Goal: Task Accomplishment & Management: Manage account settings

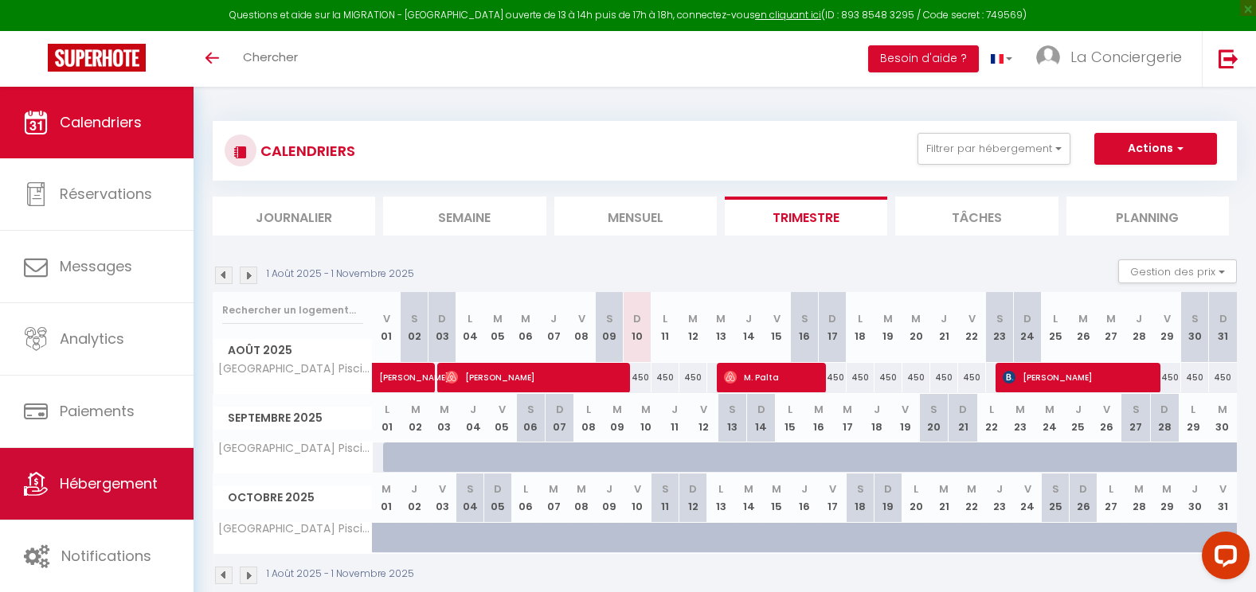
click at [88, 485] on span "Hébergement" at bounding box center [109, 484] width 98 height 20
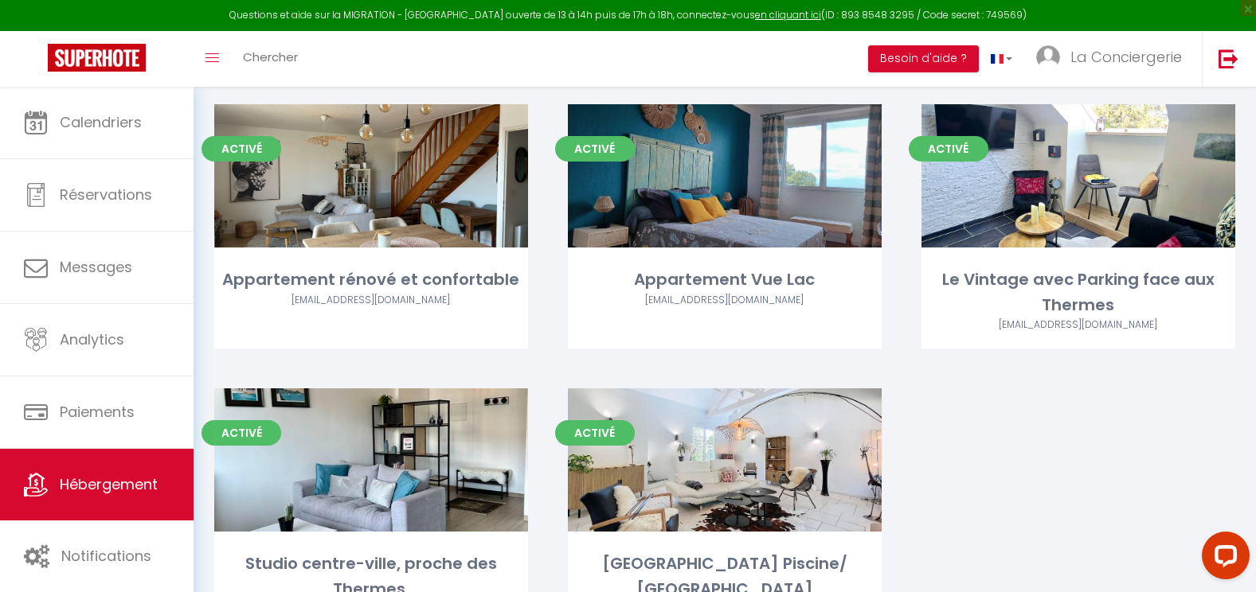
scroll to position [3666, 0]
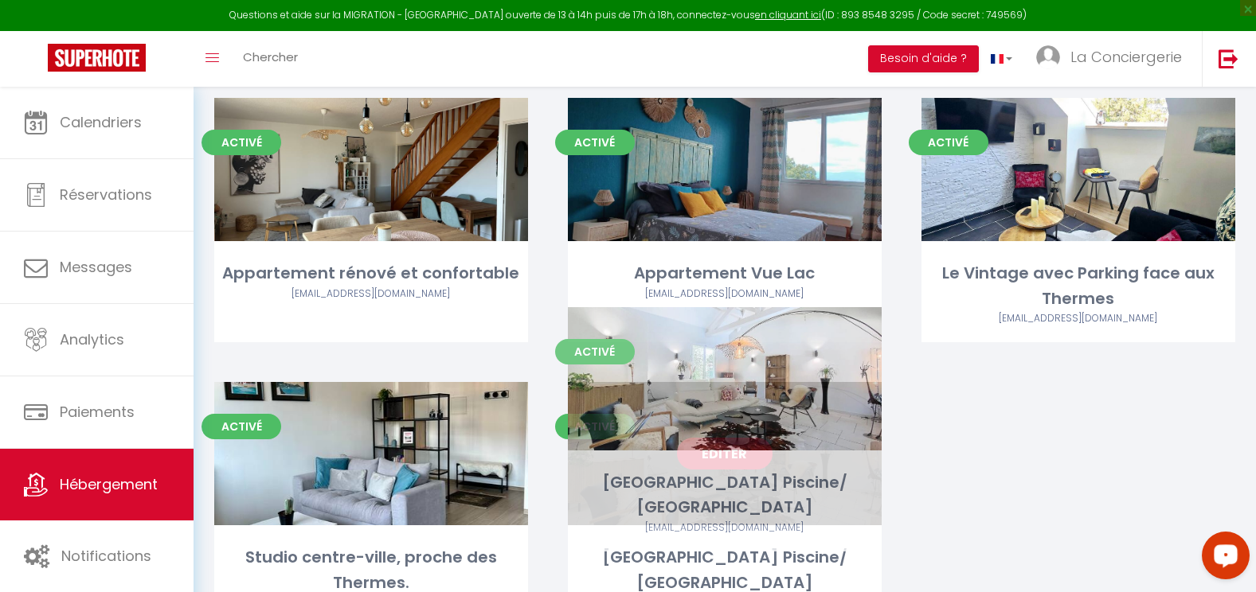
click at [716, 438] on link "Editer" at bounding box center [725, 454] width 96 height 32
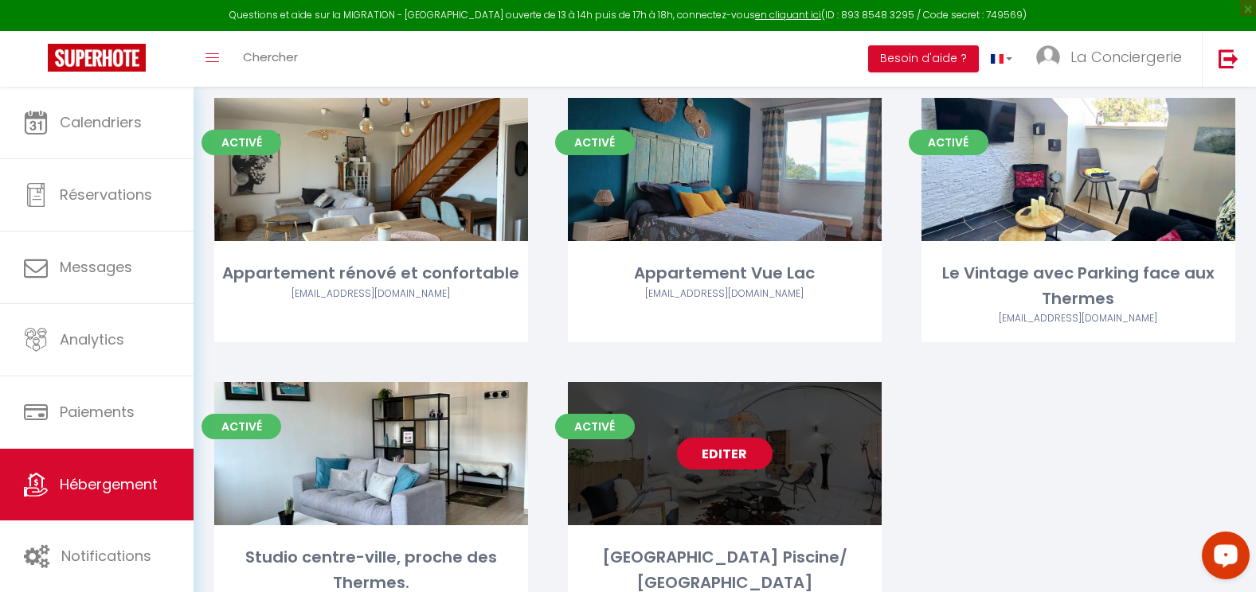
click at [729, 438] on link "Editer" at bounding box center [725, 454] width 96 height 32
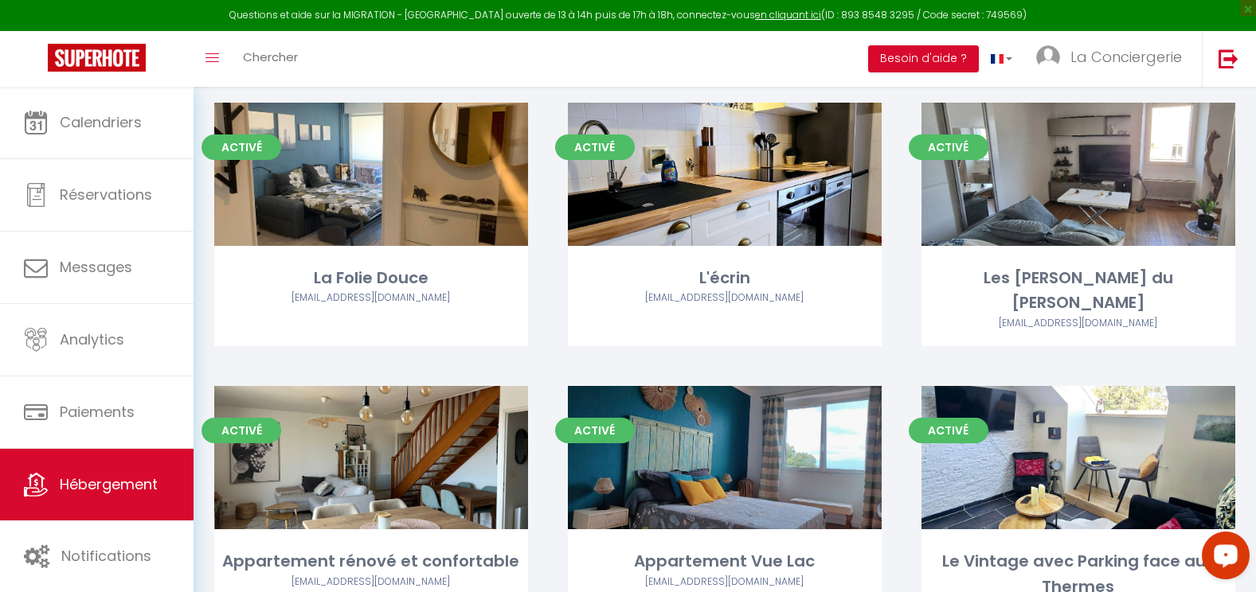
scroll to position [3684, 0]
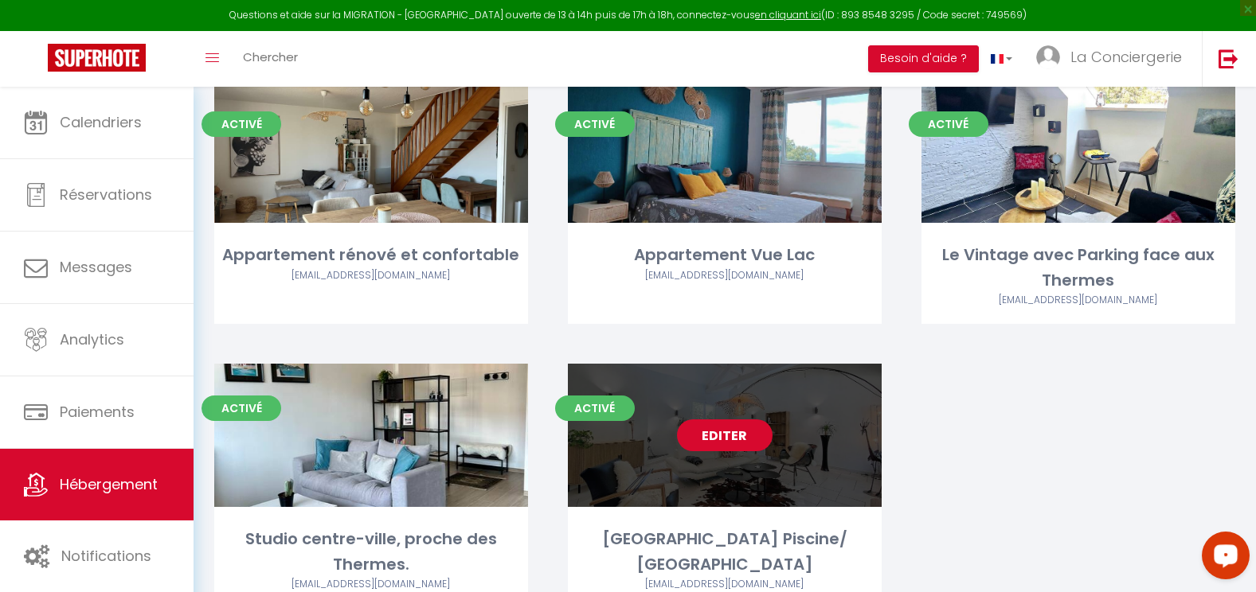
click at [721, 420] on link "Editer" at bounding box center [725, 436] width 96 height 32
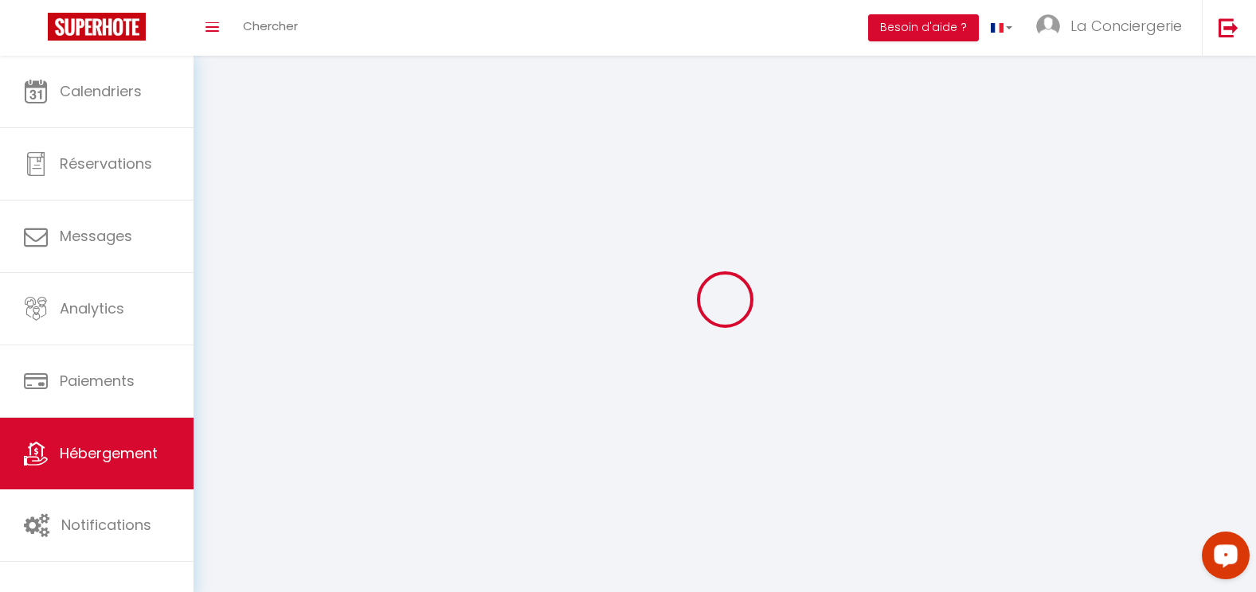
select select "1"
select select
select select "28"
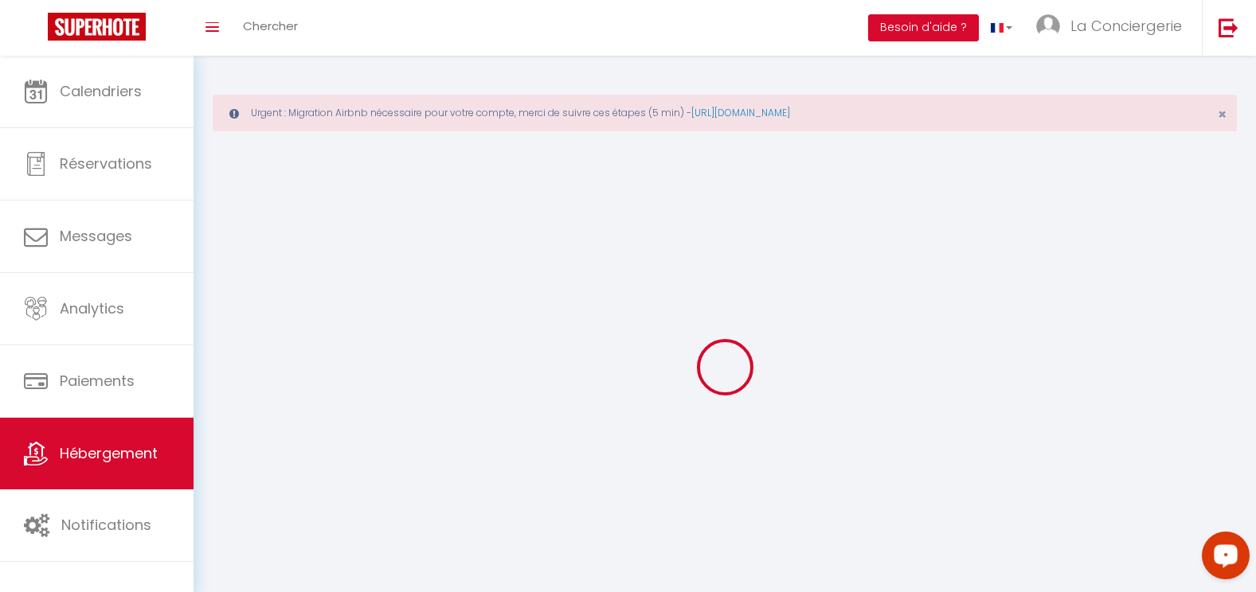
select select
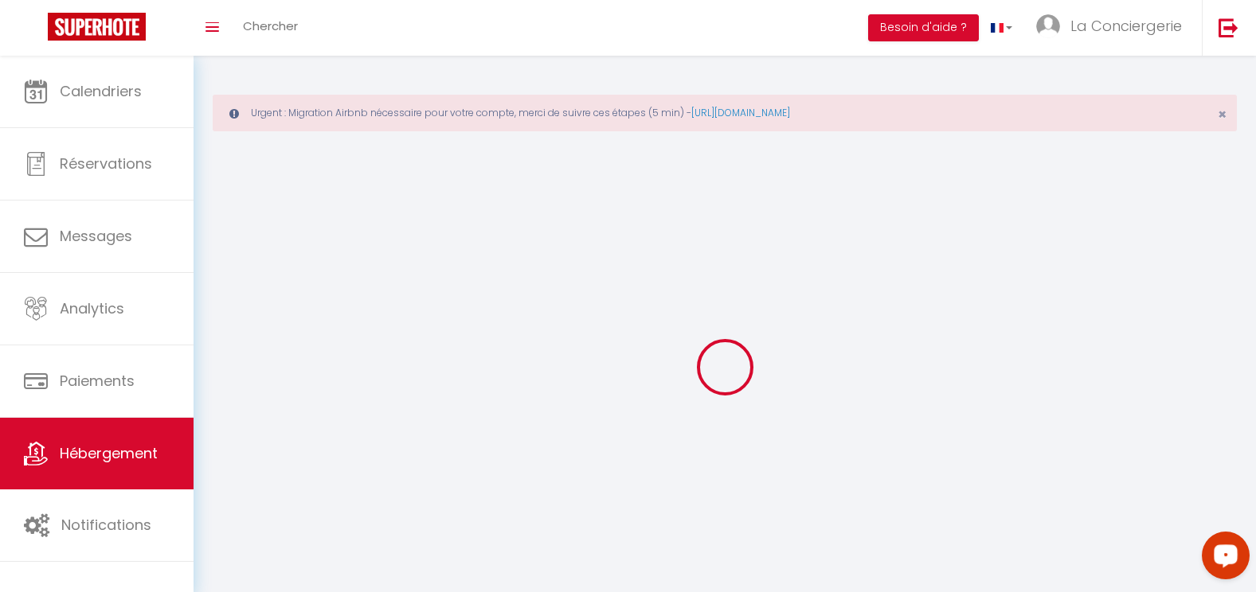
select select
checkbox input "false"
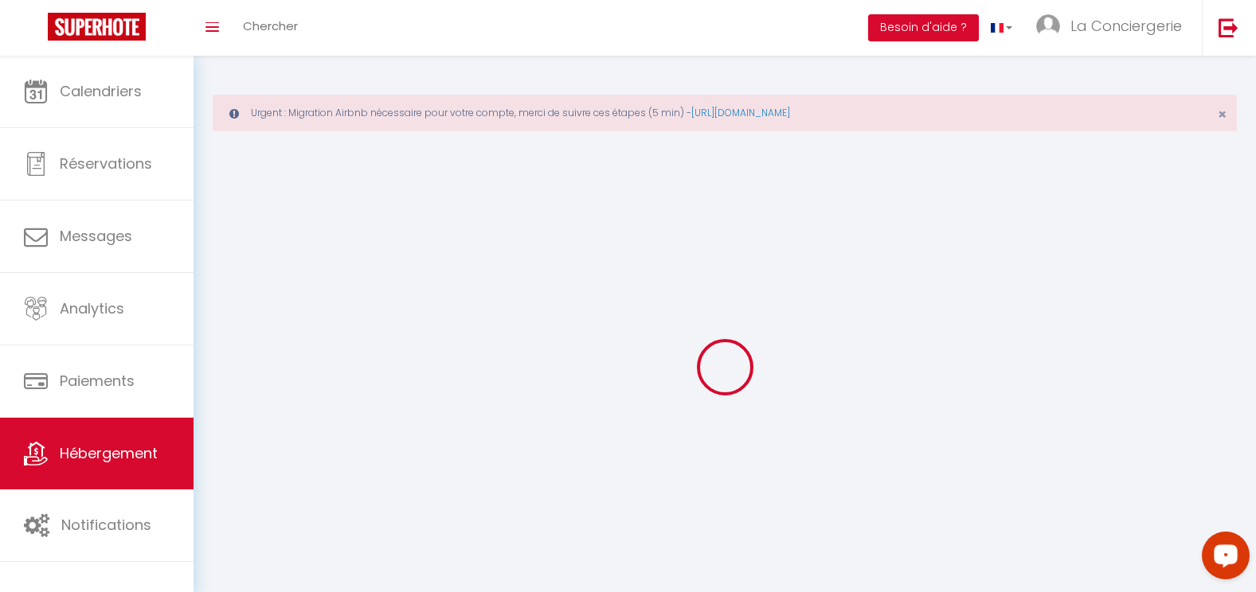
select select
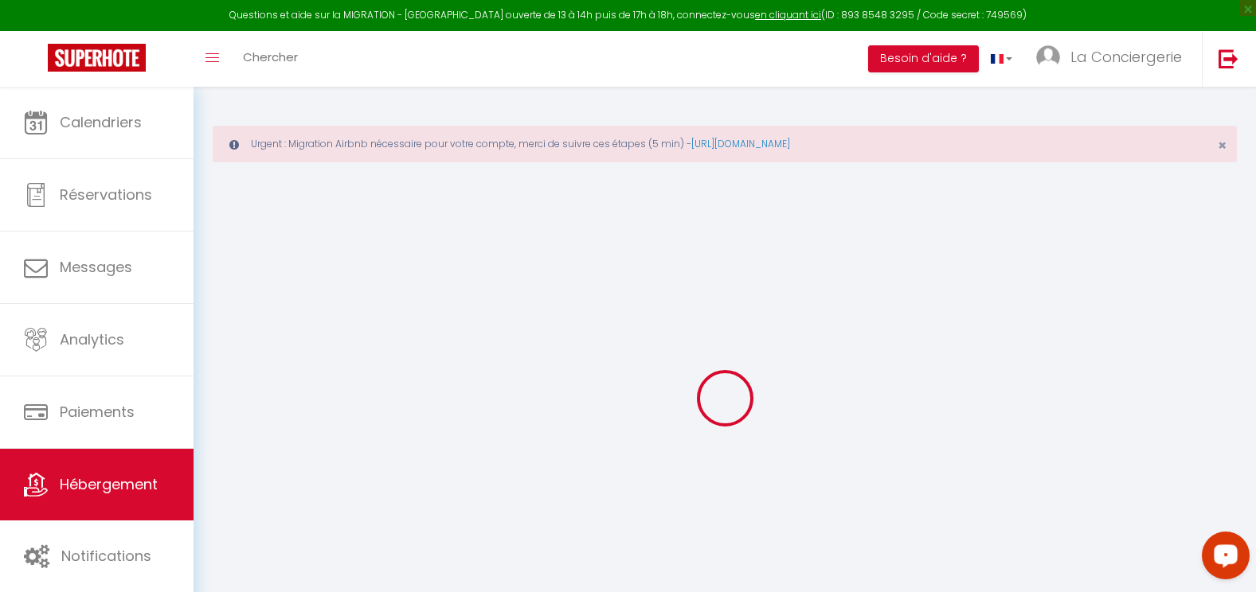
select select
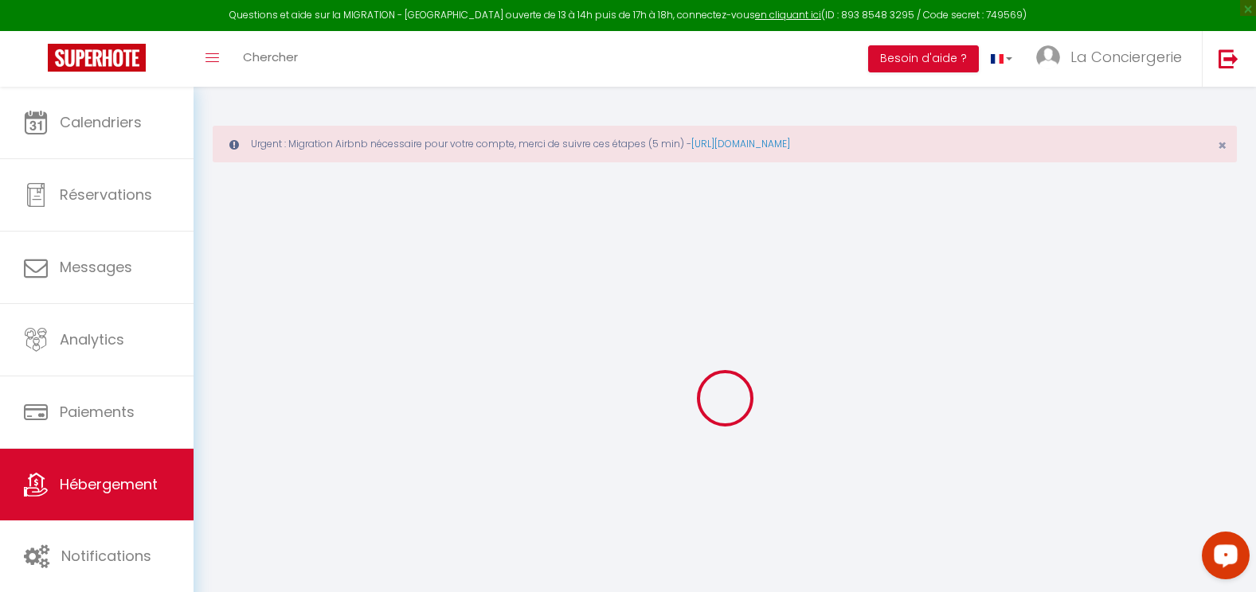
select select
checkbox input "false"
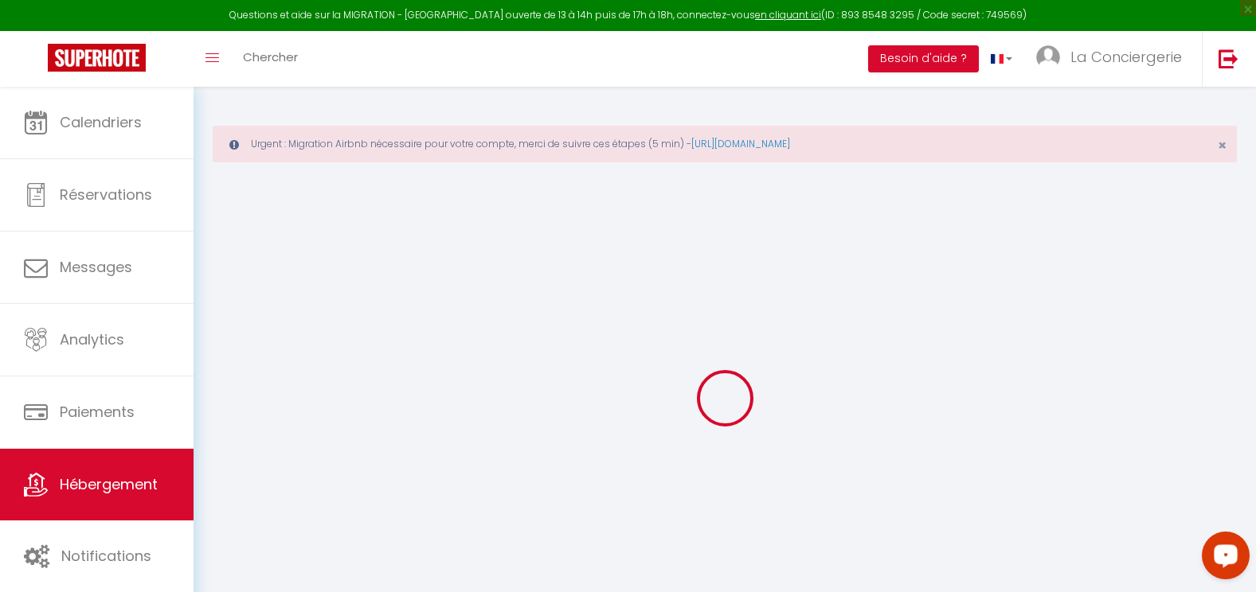
select select
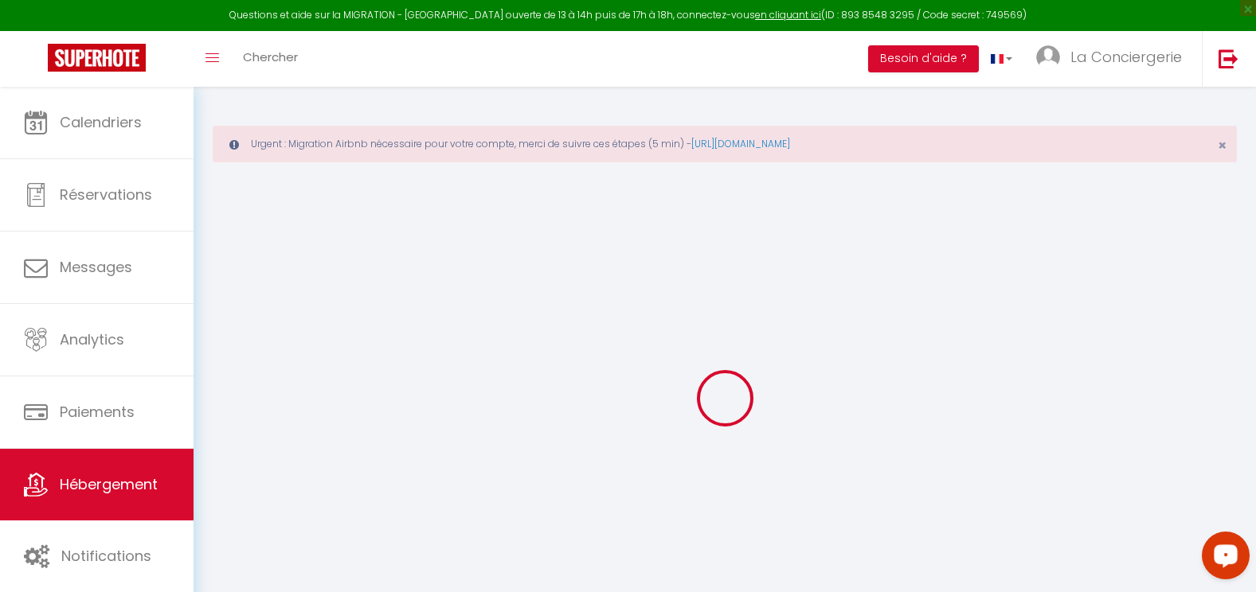
select select
checkbox input "false"
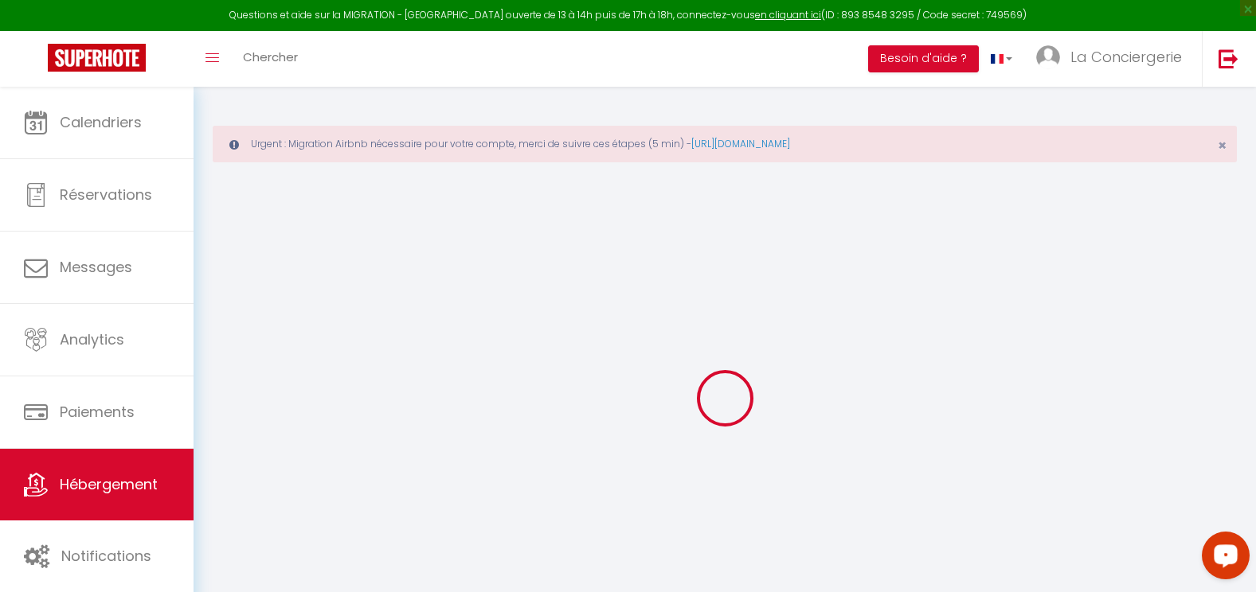
checkbox input "false"
select select
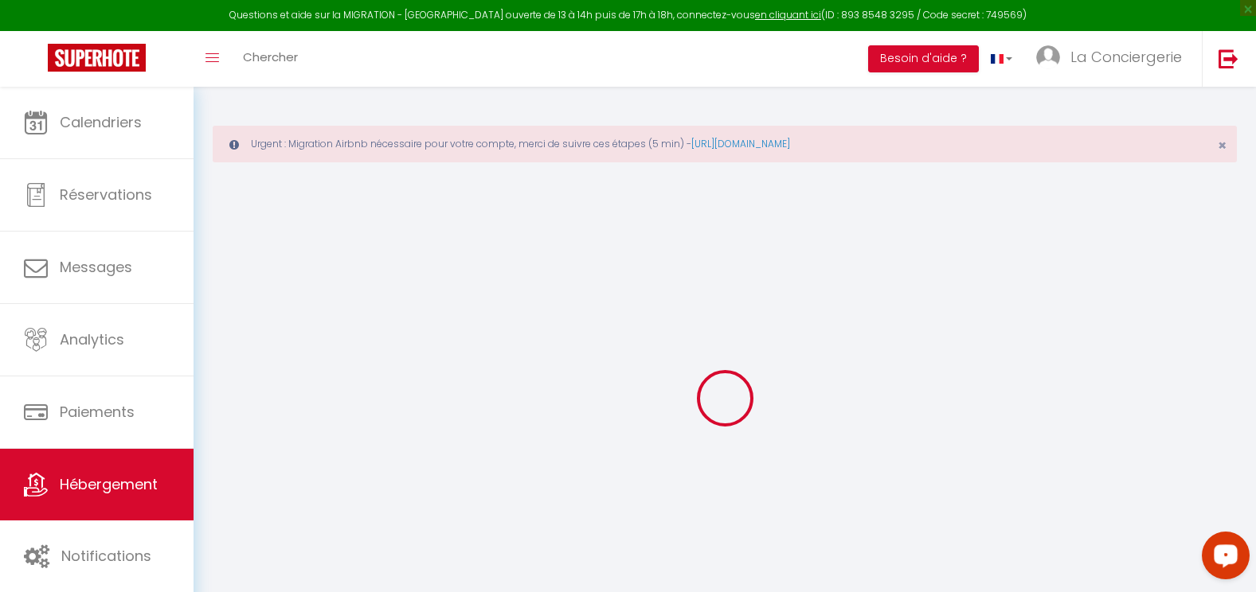
select select
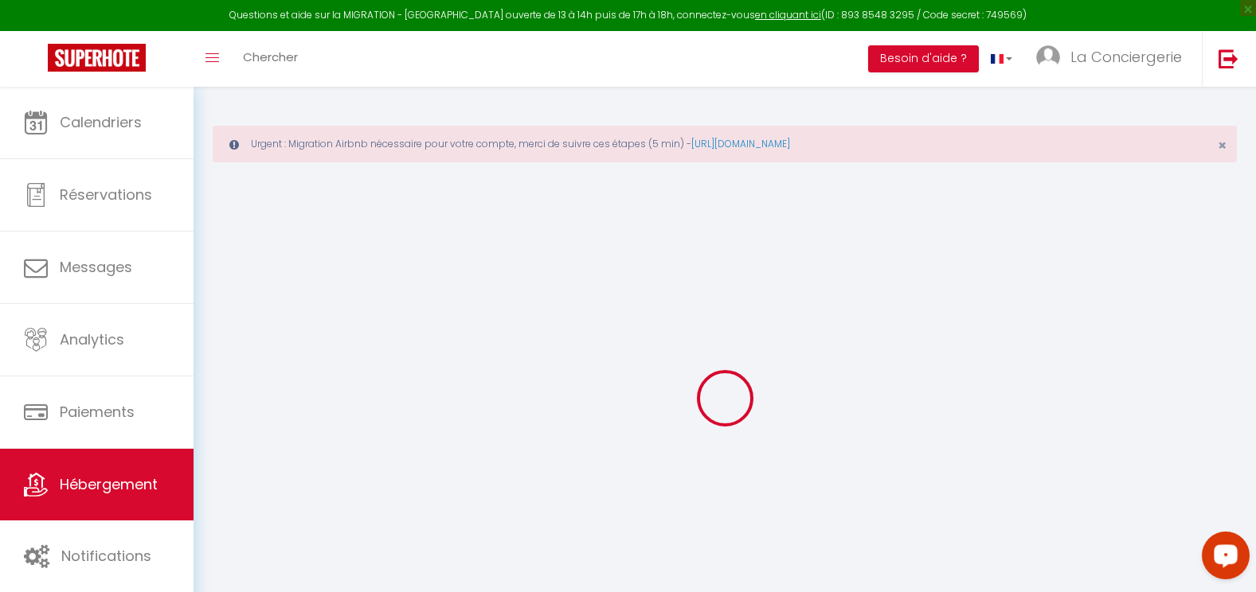
checkbox input "false"
select select
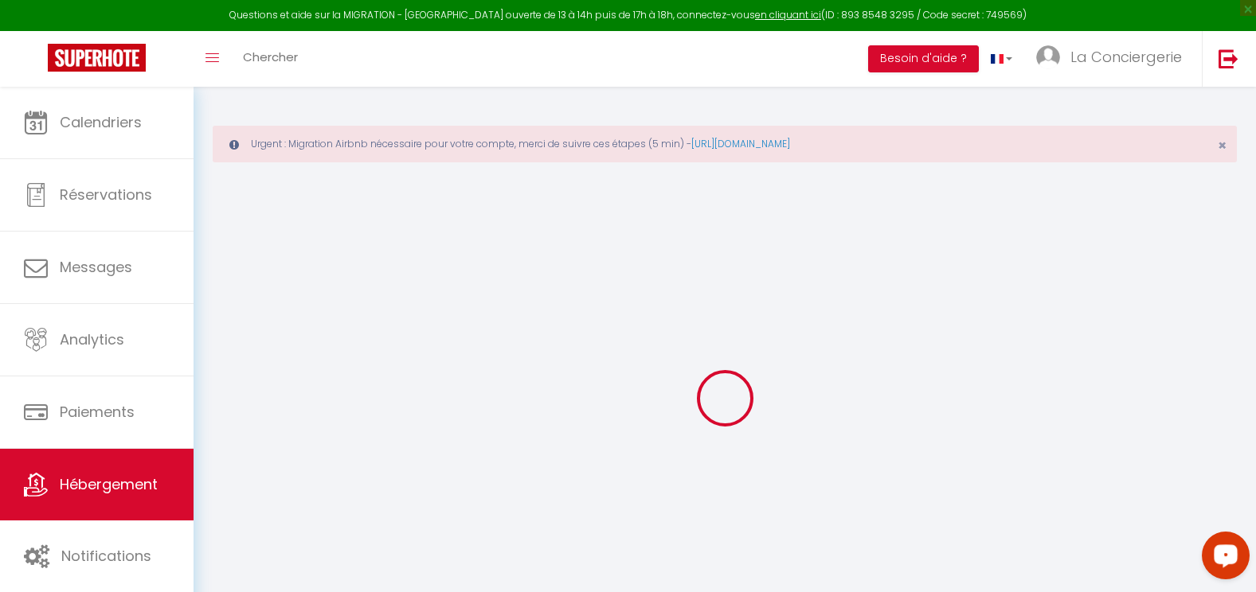
select select
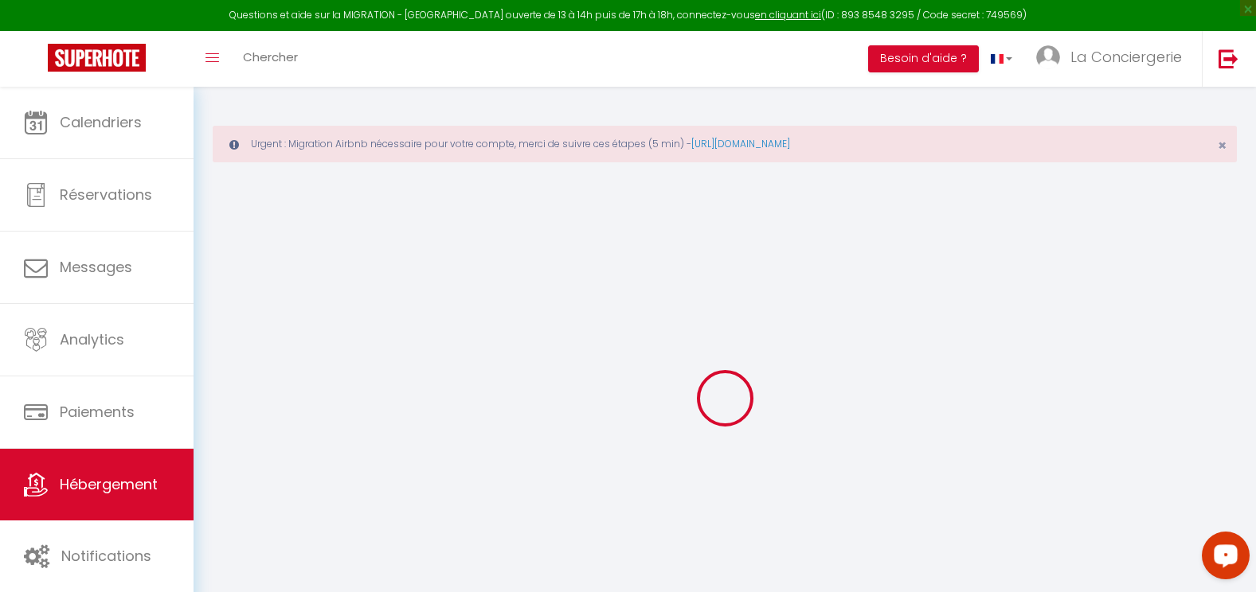
select select
checkbox input "false"
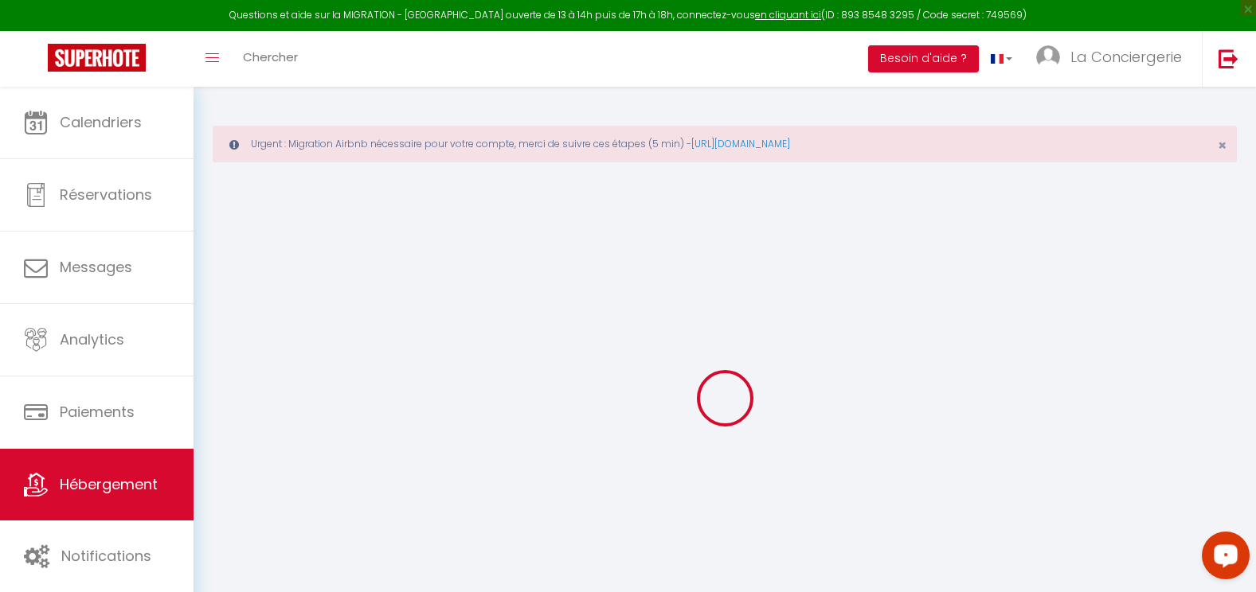
checkbox input "false"
select select
type input "[GEOGRAPHIC_DATA] Piscine/ [GEOGRAPHIC_DATA]"
type input "[PERSON_NAME]"
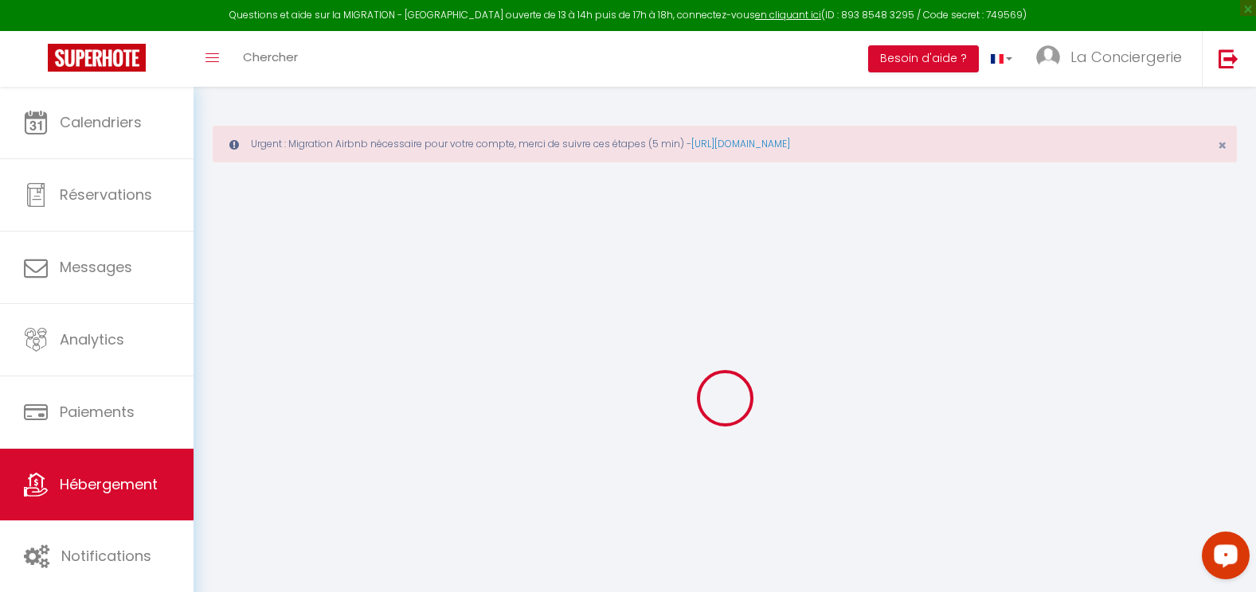
select select "houses"
select select "6"
select select "3"
select select "2"
type input "250"
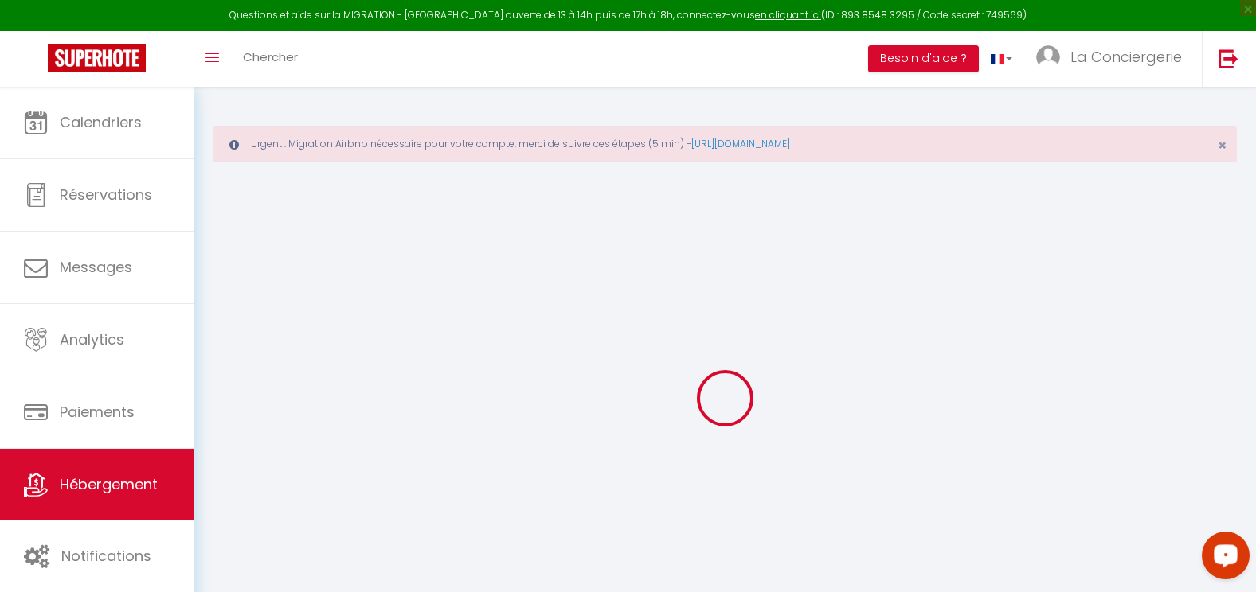
type input "140"
select select
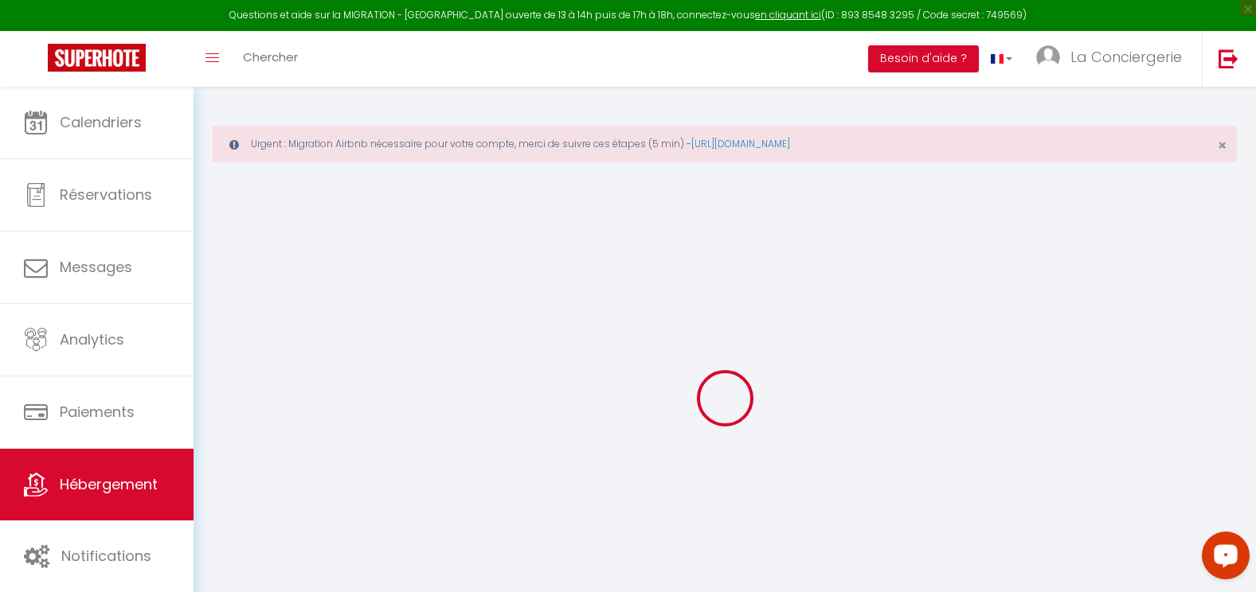
select select
type input "[STREET_ADDRESS]"
type input "74500"
type input "Neuvecelle"
type input "[EMAIL_ADDRESS][DOMAIN_NAME]"
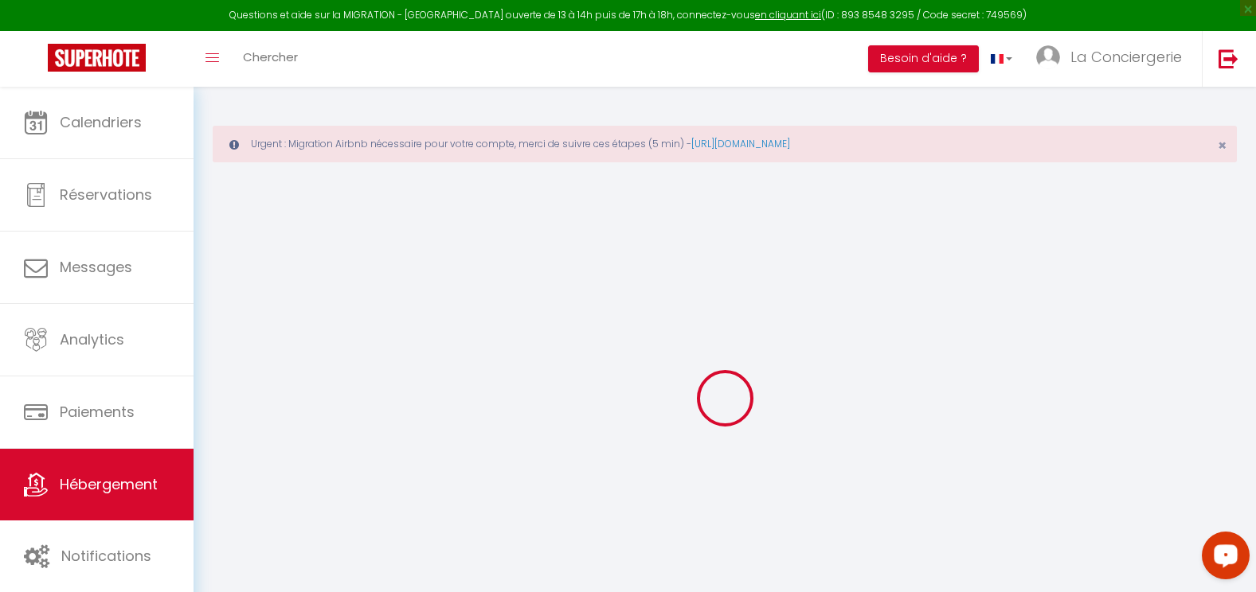
select select
checkbox input "false"
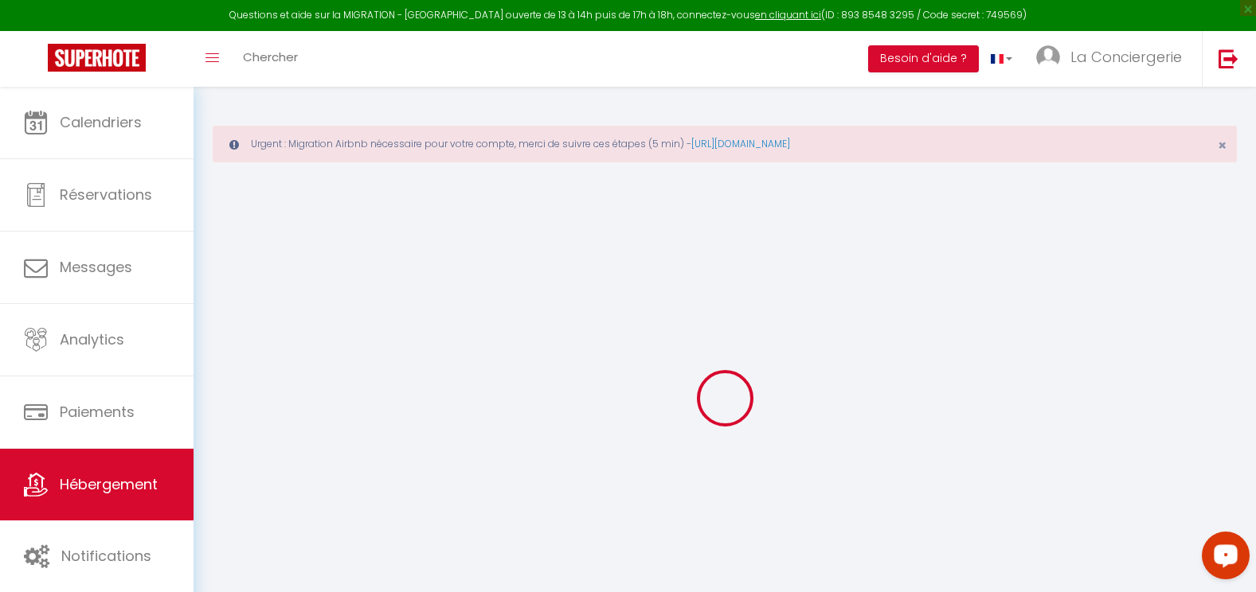
type input "0"
select select
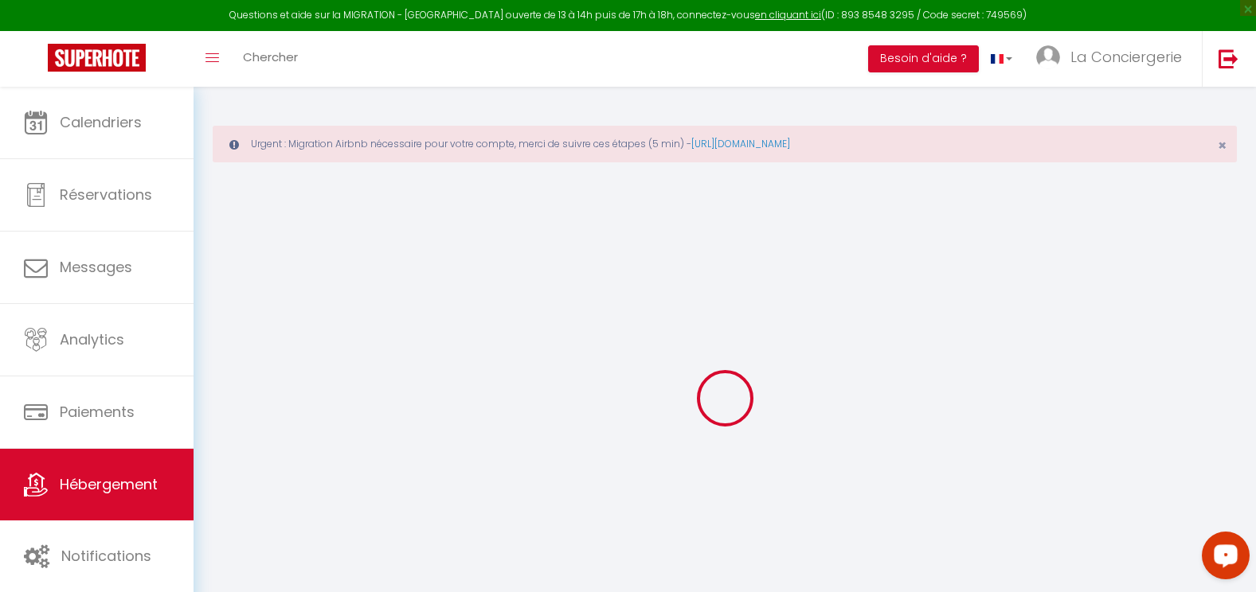
select select
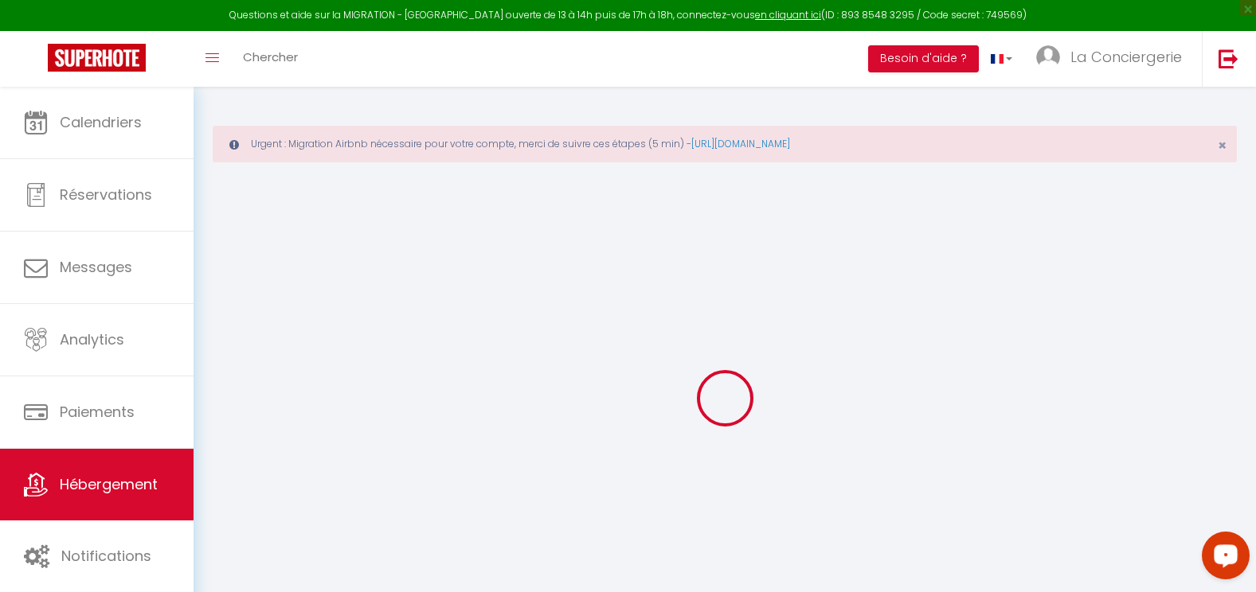
checkbox input "false"
select select
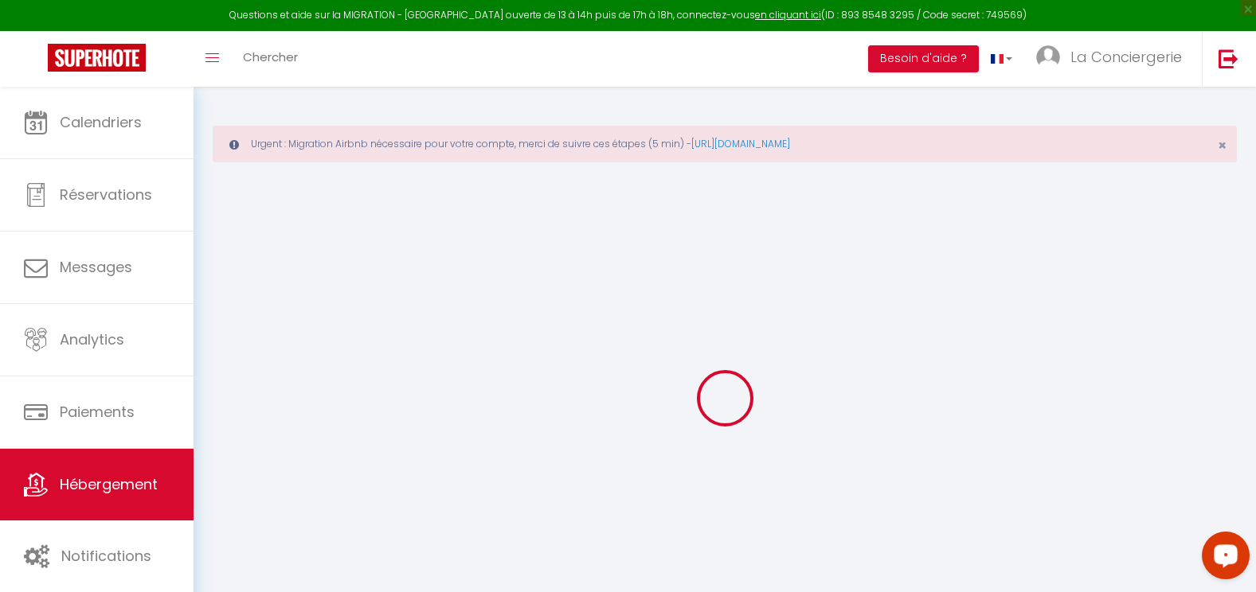
select select
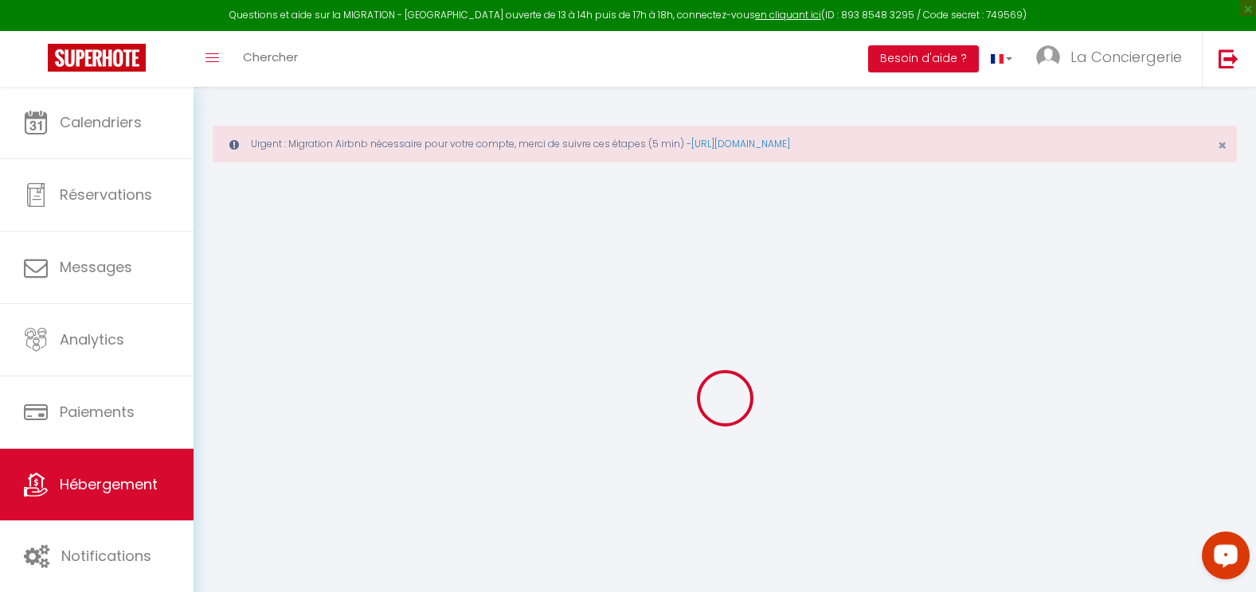
checkbox input "false"
select select
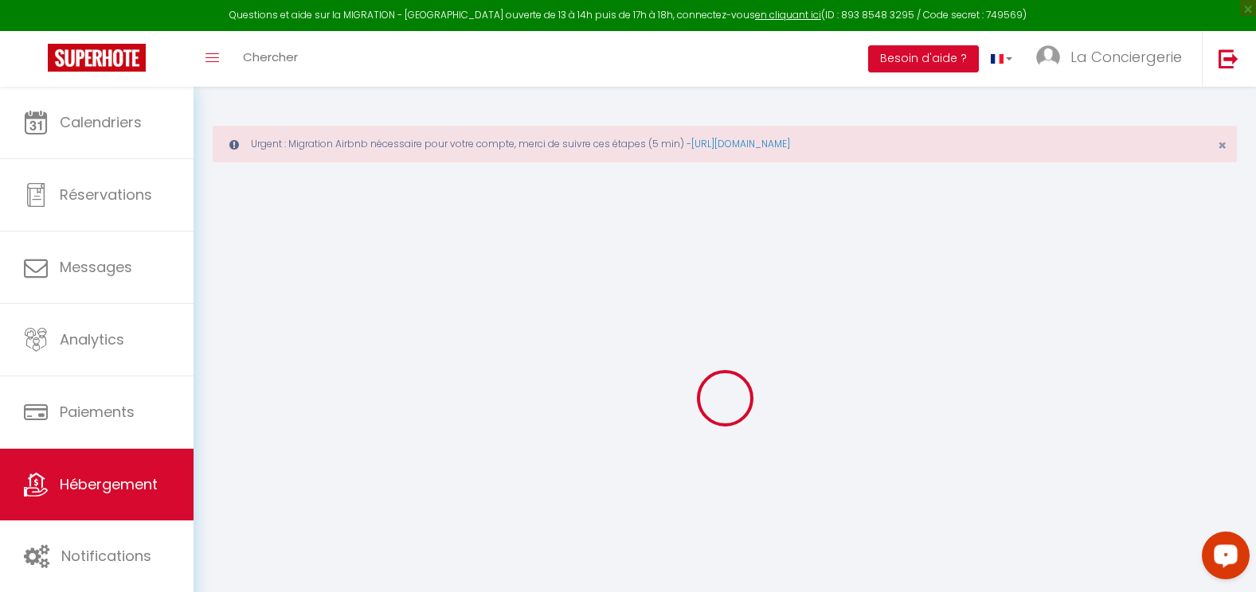
checkbox input "false"
select select "16:00"
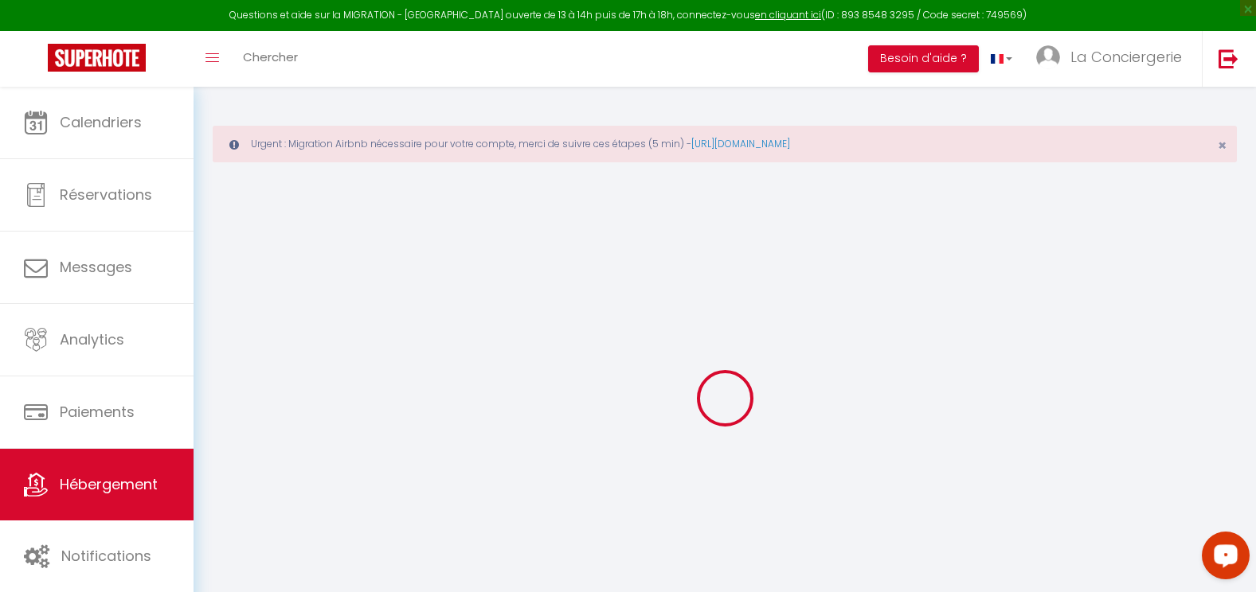
select select "20:00"
select select "10:00"
select select "30"
select select "120"
select select
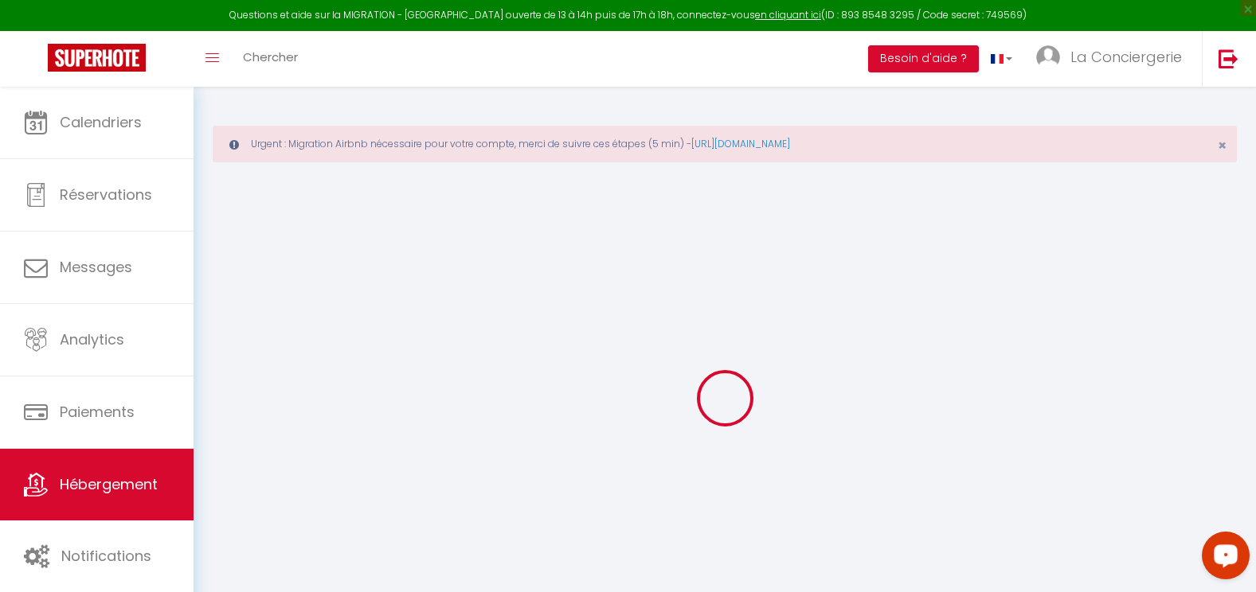
checkbox input "false"
select select
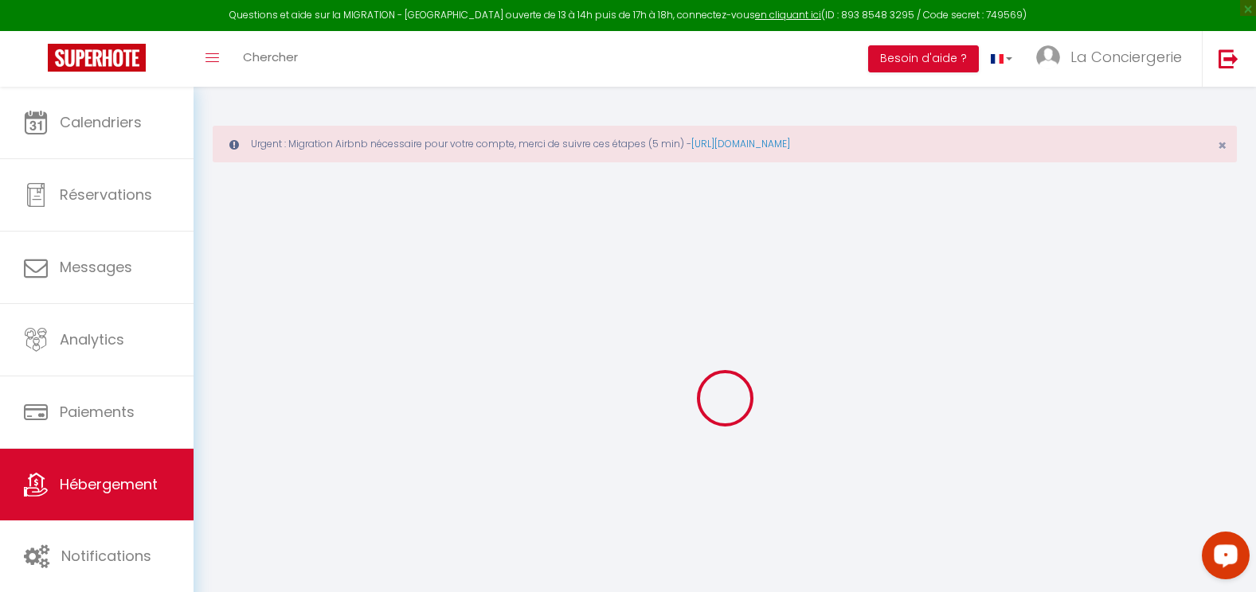
checkbox input "false"
select select
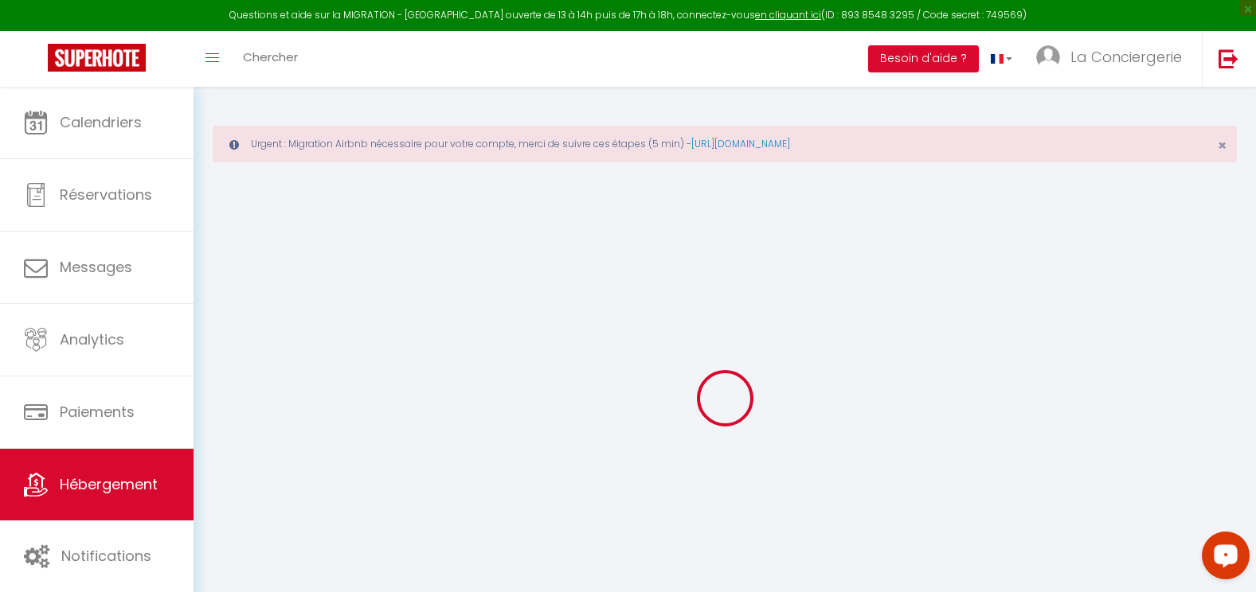
checkbox input "false"
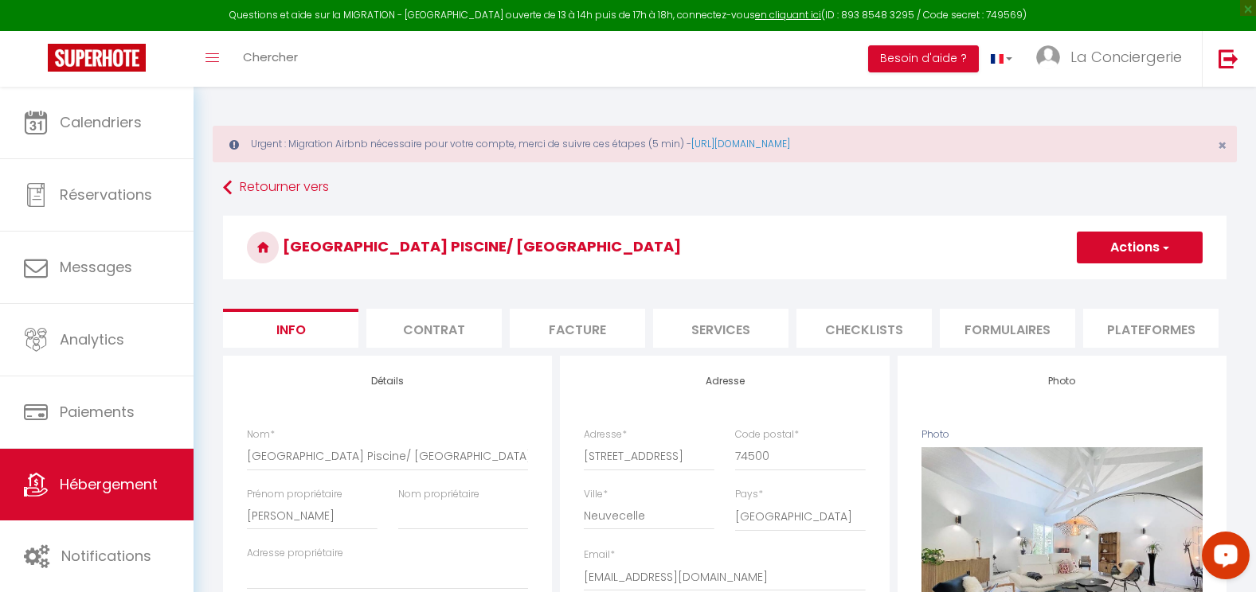
click at [1159, 252] on span "button" at bounding box center [1164, 248] width 10 height 16
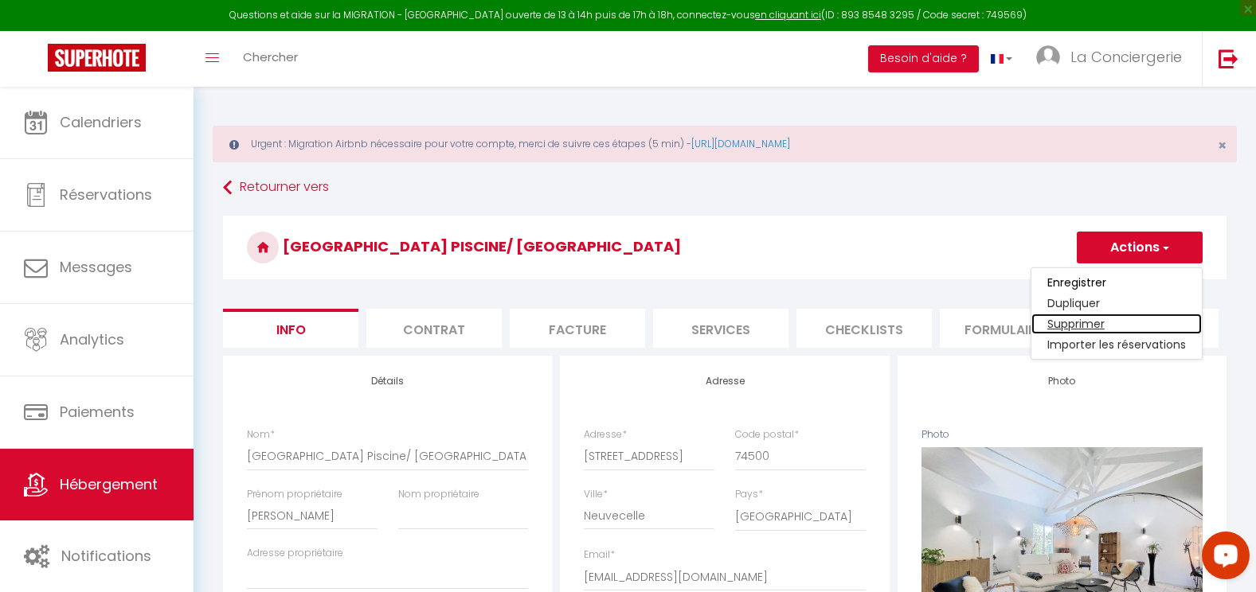
click at [1093, 329] on link "Supprimer" at bounding box center [1116, 324] width 170 height 21
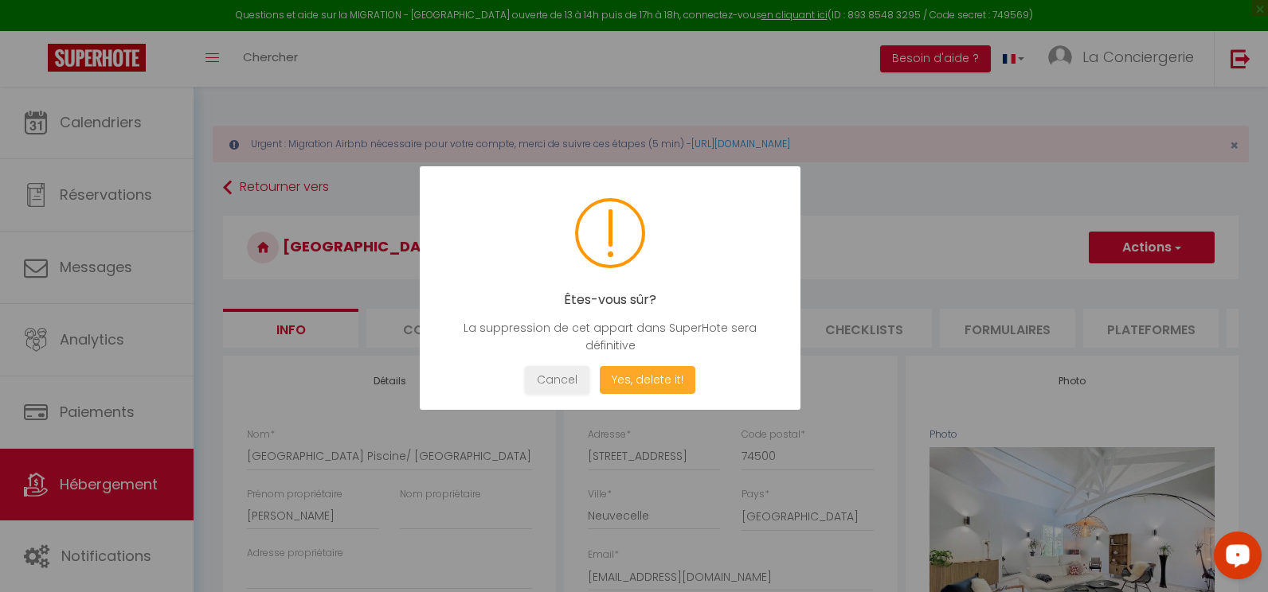
click at [663, 386] on button "Yes, delete it!" at bounding box center [648, 380] width 96 height 28
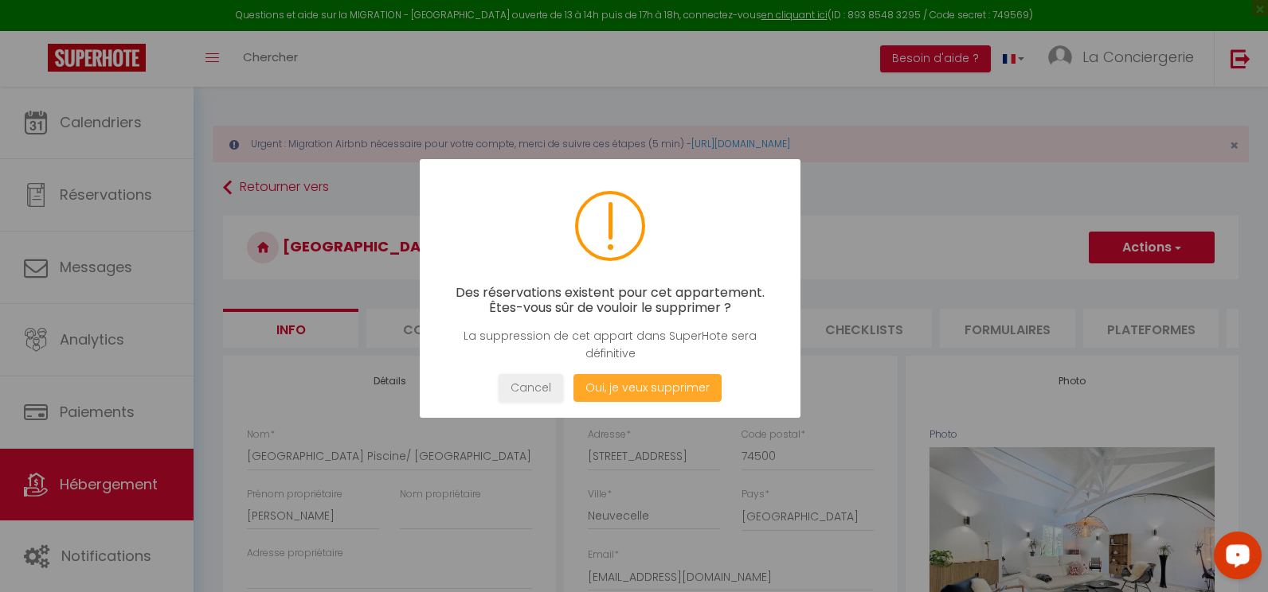
click at [663, 386] on button "Oui, je veux supprimer" at bounding box center [647, 388] width 148 height 28
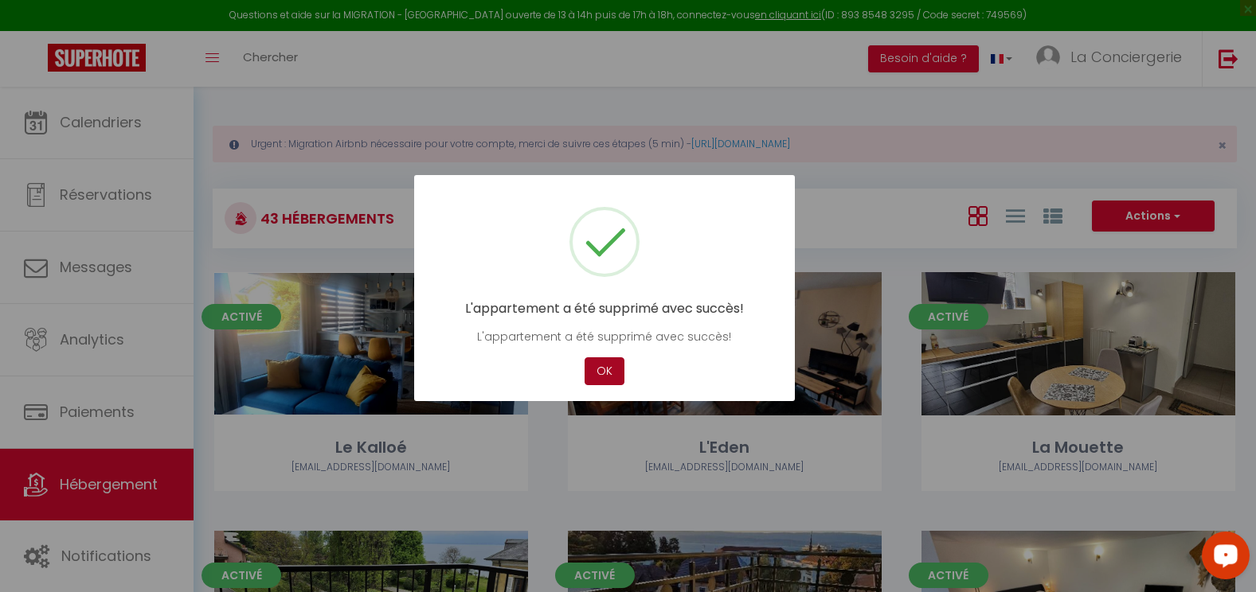
click at [593, 372] on button "OK" at bounding box center [604, 372] width 40 height 28
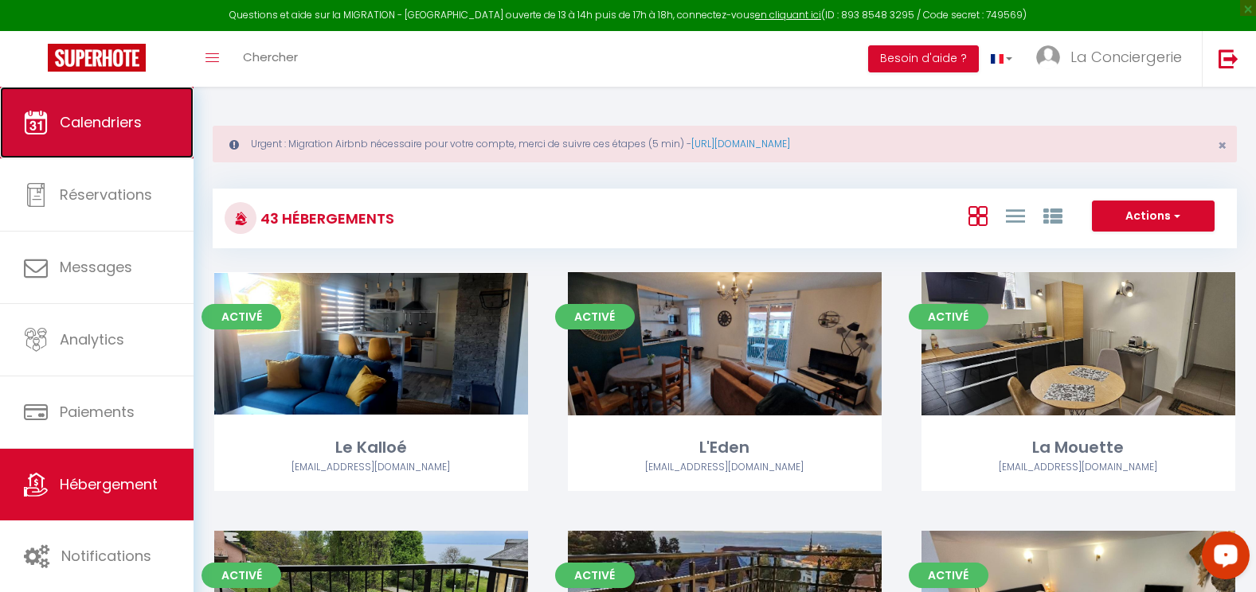
click at [79, 125] on span "Calendriers" at bounding box center [101, 122] width 82 height 20
